Goal: Task Accomplishment & Management: Use online tool/utility

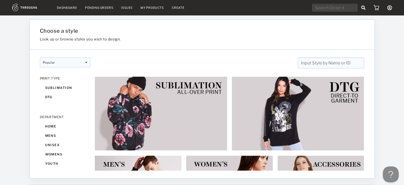
click at [156, 8] on link "My Products" at bounding box center [152, 8] width 23 height 4
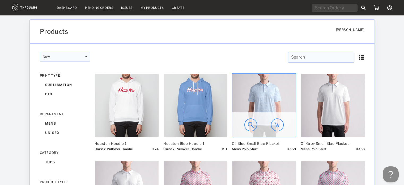
click at [279, 93] on img at bounding box center [264, 105] width 64 height 63
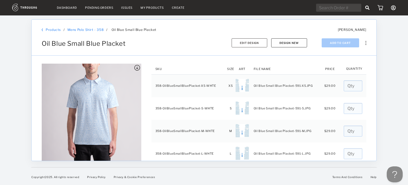
click at [280, 41] on button "Design New" at bounding box center [289, 42] width 36 height 9
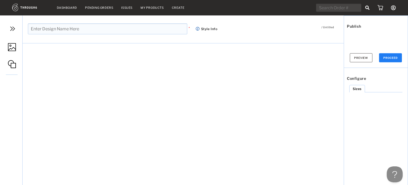
click at [13, 50] on img at bounding box center [12, 47] width 8 height 8
click at [53, 29] on input "text" at bounding box center [108, 28] width 160 height 11
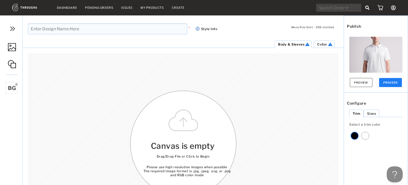
click at [13, 49] on img at bounding box center [12, 47] width 8 height 8
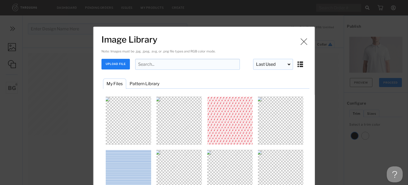
click at [115, 67] on button "UPLOAD FILE" at bounding box center [116, 64] width 28 height 11
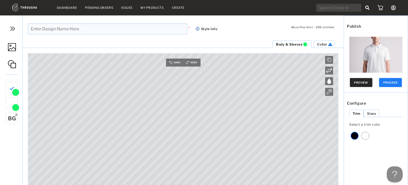
click at [354, 85] on button "Preview" at bounding box center [361, 82] width 23 height 9
